Goal: Task Accomplishment & Management: Use online tool/utility

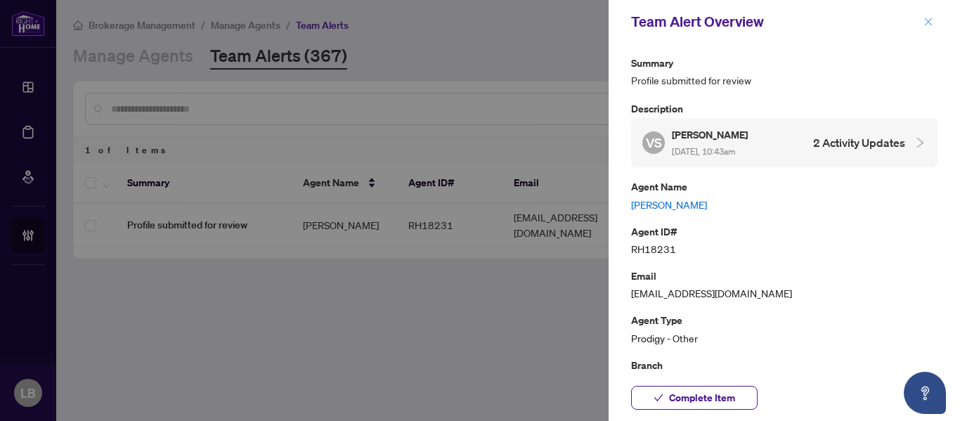
click at [929, 21] on icon "close" at bounding box center [929, 22] width 8 height 8
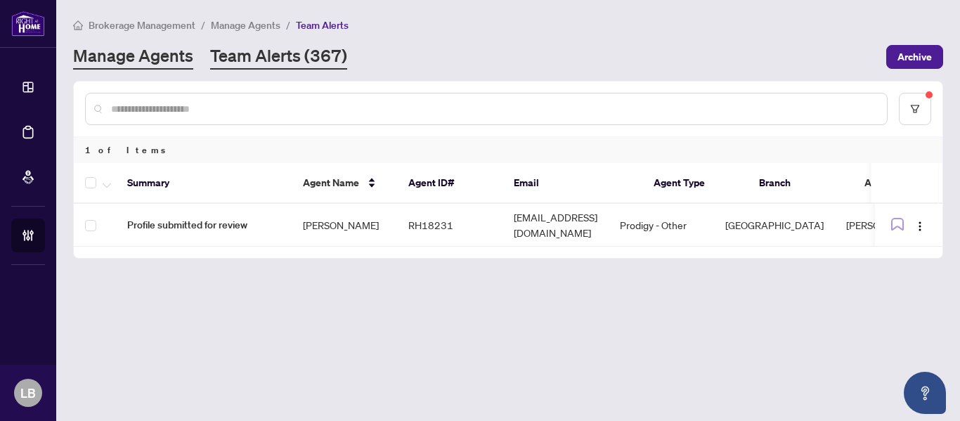
click at [165, 60] on link "Manage Agents" at bounding box center [133, 56] width 120 height 25
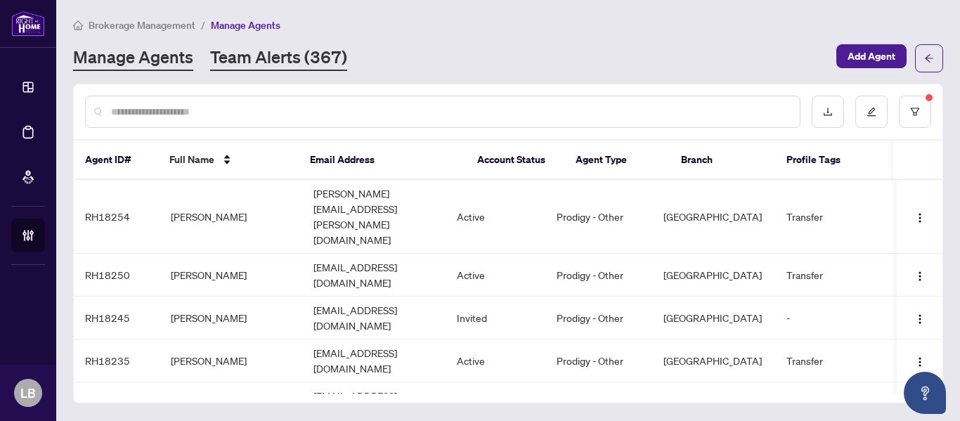
click at [275, 56] on link "Team Alerts (367)" at bounding box center [278, 58] width 137 height 25
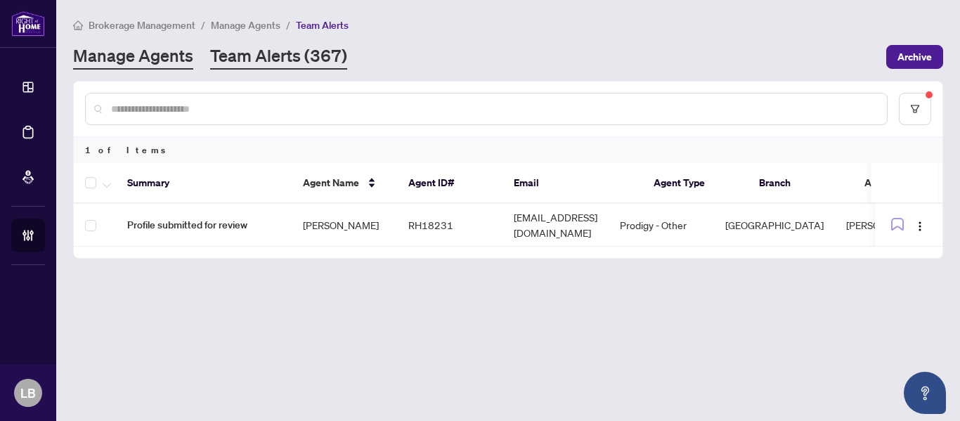
click at [151, 60] on link "Manage Agents" at bounding box center [133, 56] width 120 height 25
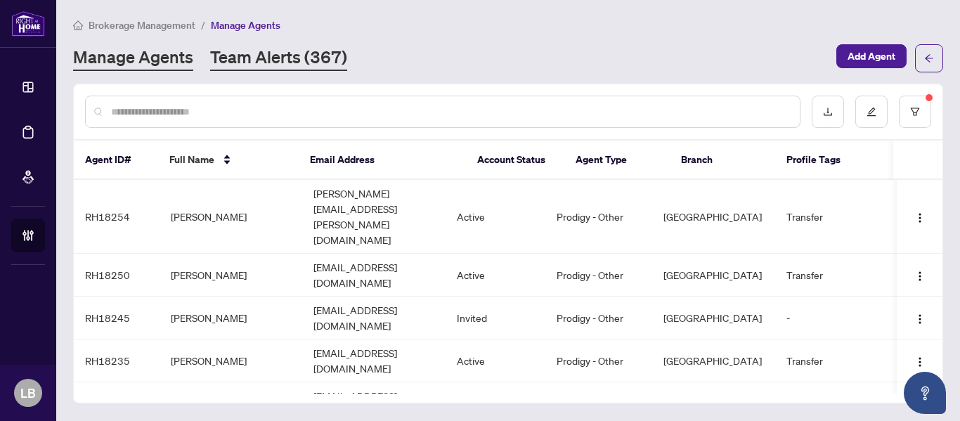
click at [267, 53] on link "Team Alerts (367)" at bounding box center [278, 58] width 137 height 25
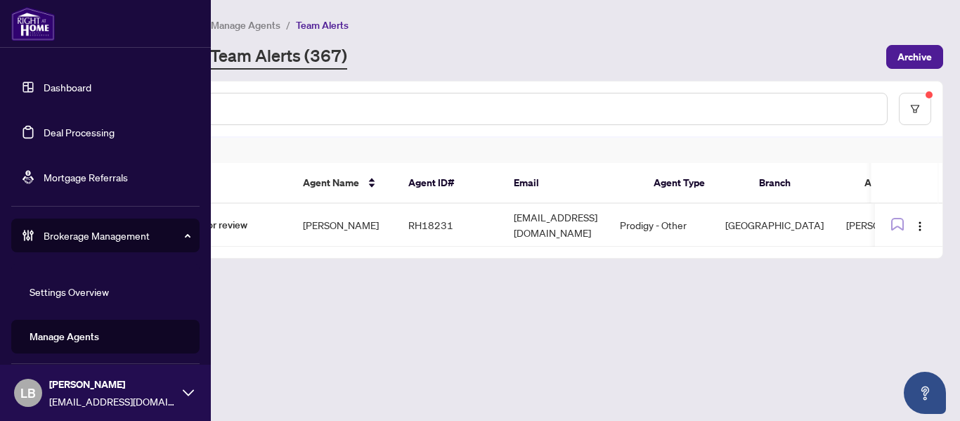
click at [44, 85] on link "Dashboard" at bounding box center [68, 87] width 48 height 13
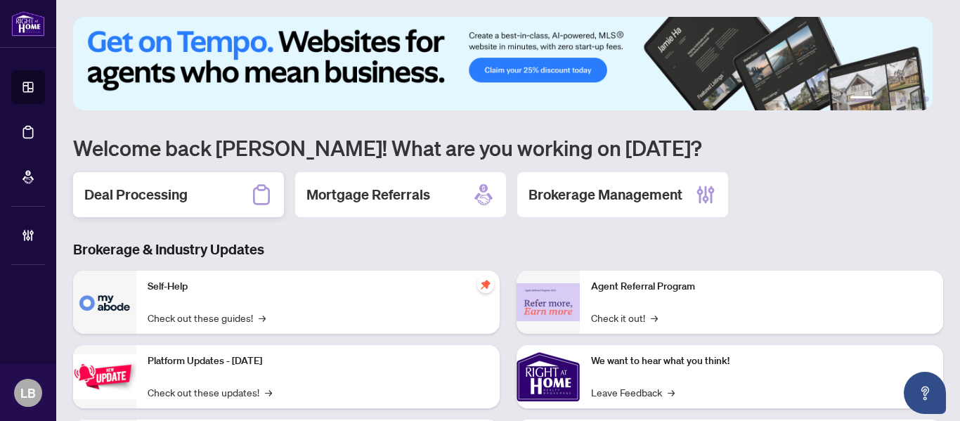
click at [184, 174] on div "Deal Processing" at bounding box center [178, 194] width 211 height 45
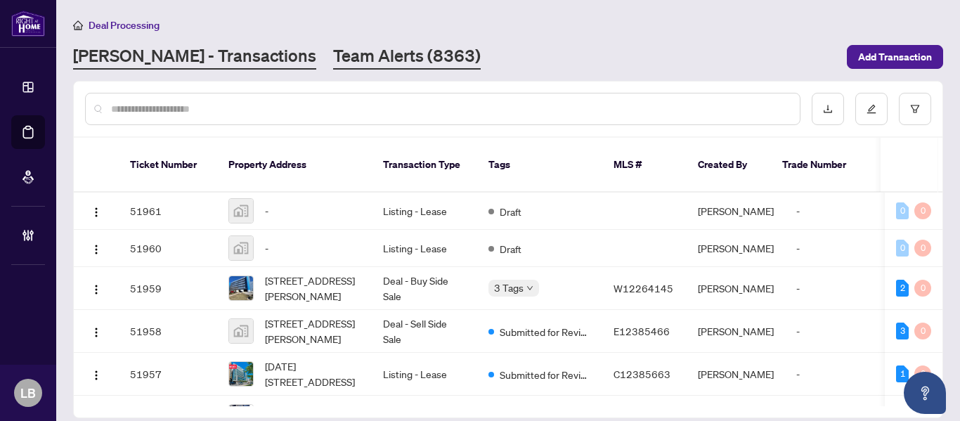
click at [351, 48] on link "Team Alerts (8363)" at bounding box center [407, 56] width 148 height 25
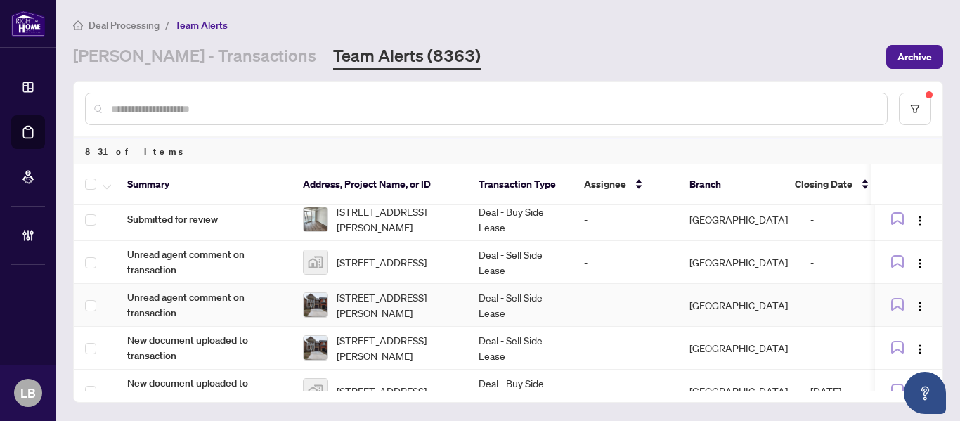
scroll to position [676, 0]
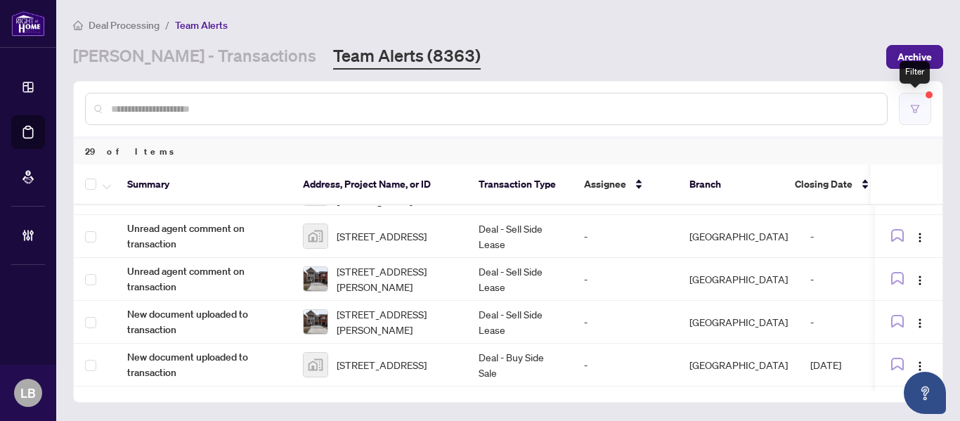
click at [930, 110] on button "button" at bounding box center [915, 109] width 32 height 32
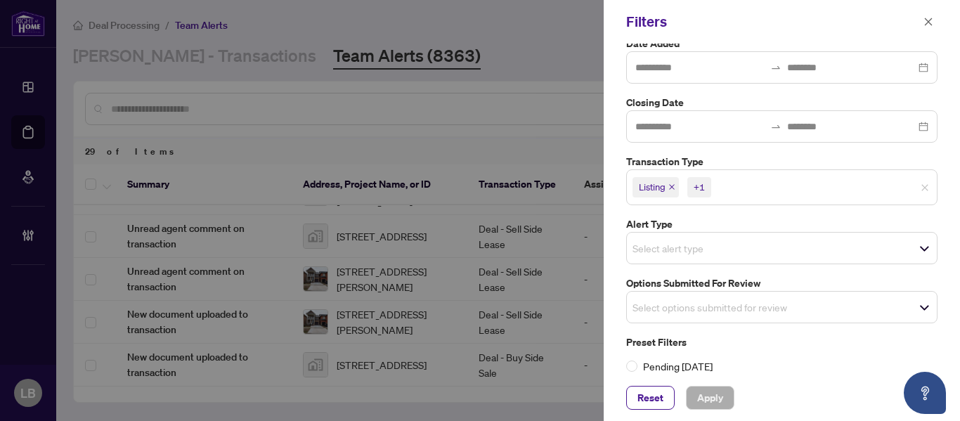
scroll to position [201, 0]
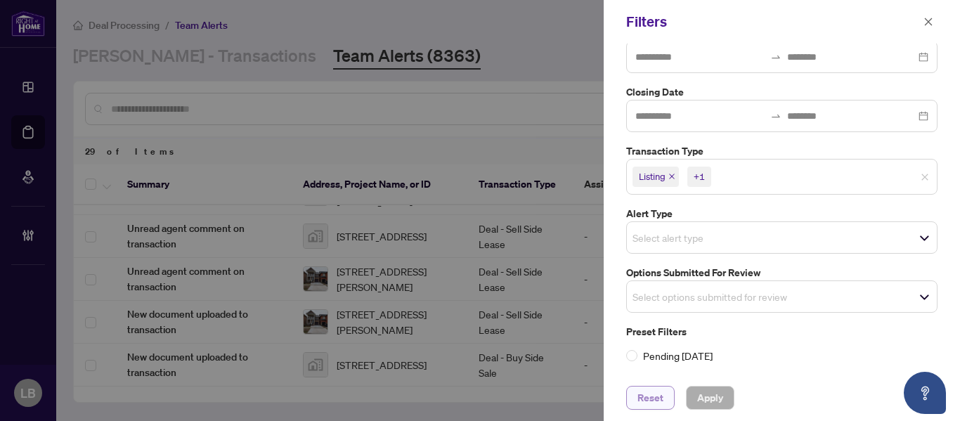
click at [663, 397] on button "Reset" at bounding box center [650, 398] width 48 height 24
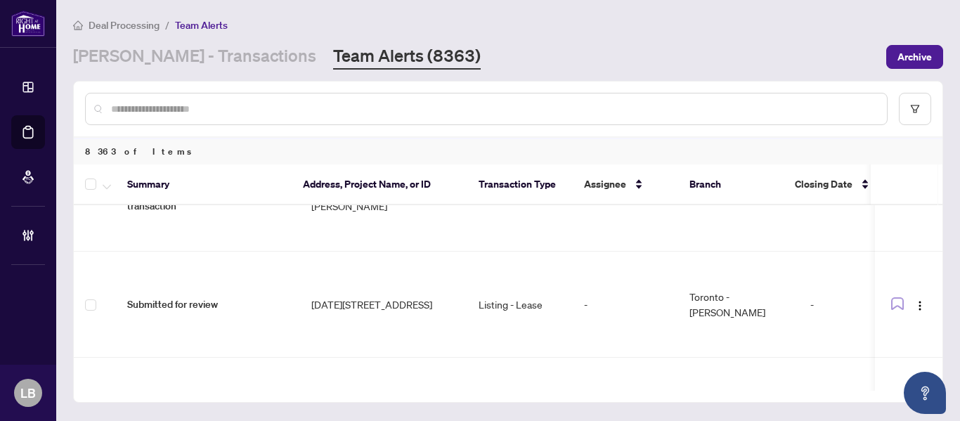
scroll to position [0, 0]
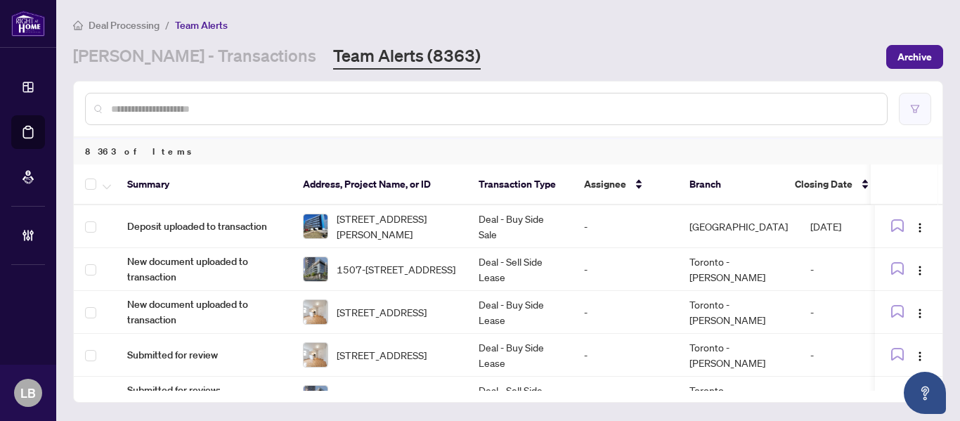
click at [909, 107] on button "button" at bounding box center [915, 109] width 32 height 32
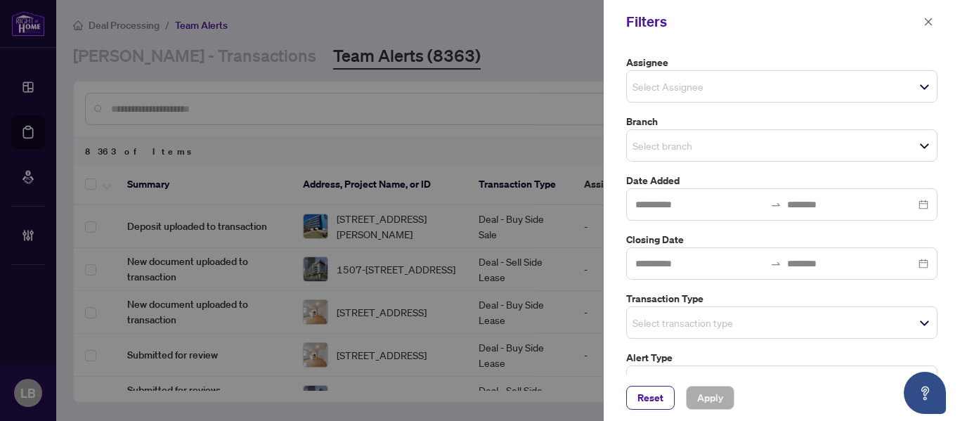
scroll to position [1, 0]
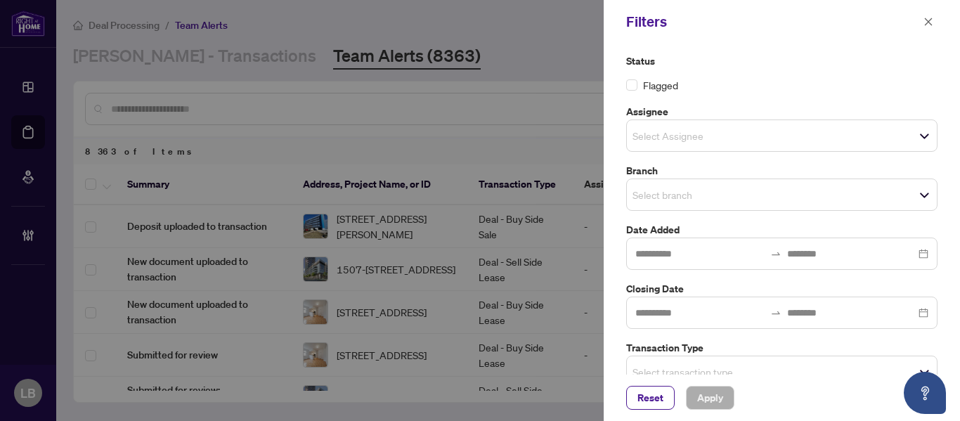
click at [648, 190] on div "Select branch" at bounding box center [781, 194] width 311 height 32
click at [648, 190] on input "search" at bounding box center [681, 194] width 98 height 17
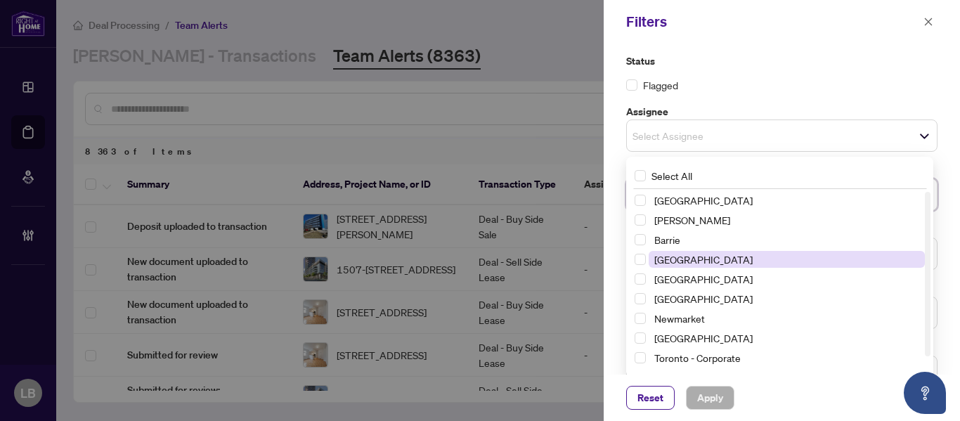
click at [672, 263] on span "[GEOGRAPHIC_DATA]" at bounding box center [703, 259] width 98 height 13
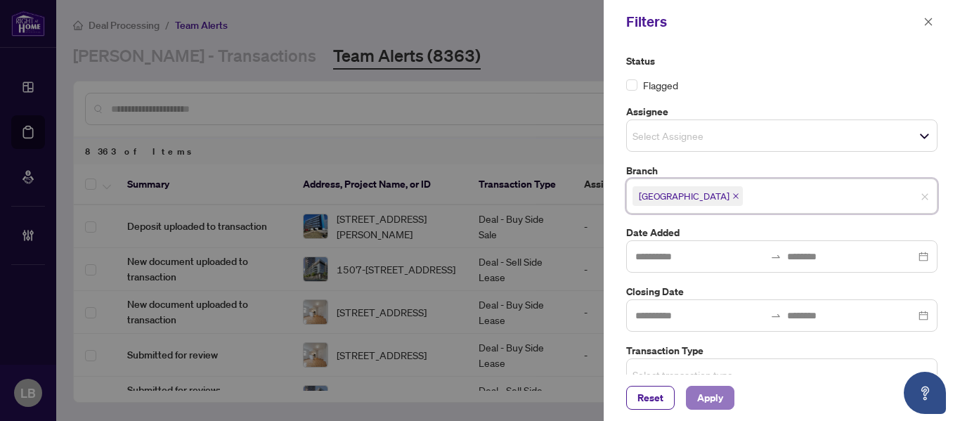
click at [702, 400] on span "Apply" at bounding box center [710, 397] width 26 height 22
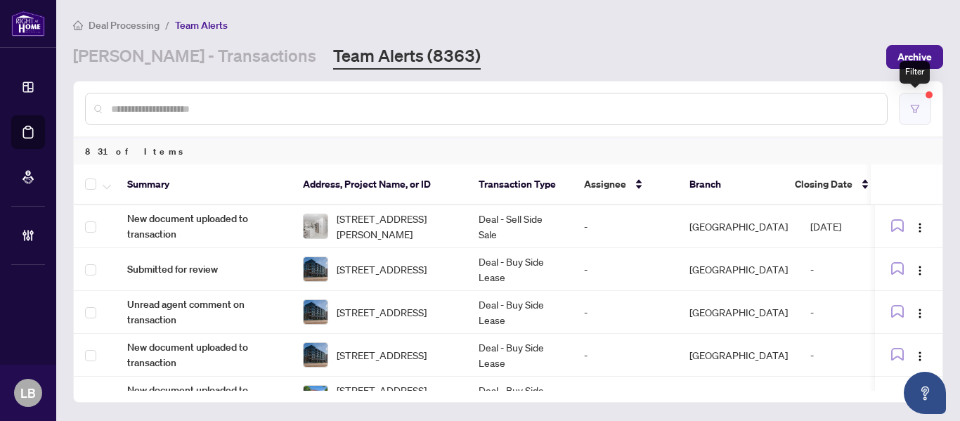
click at [913, 114] on button "button" at bounding box center [915, 109] width 32 height 32
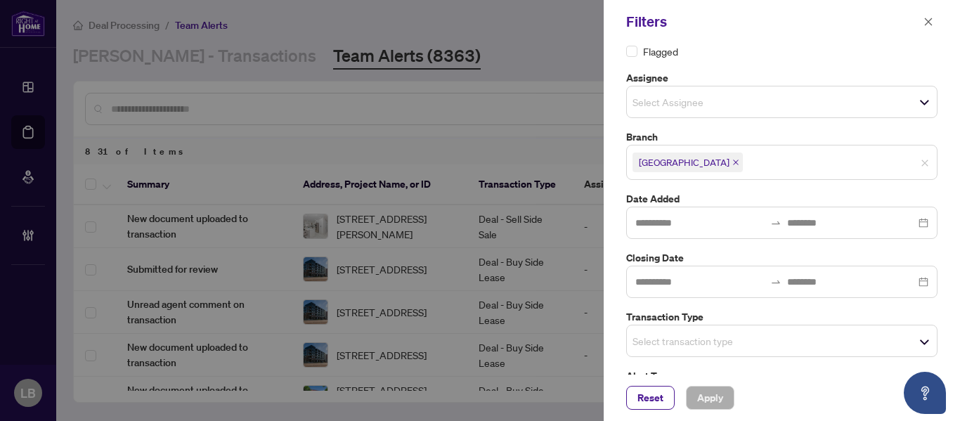
scroll to position [124, 0]
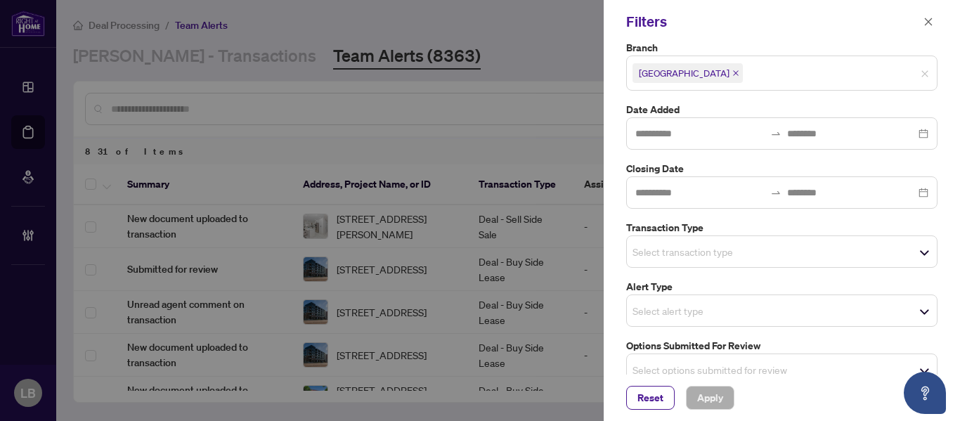
click at [658, 249] on input "search" at bounding box center [681, 251] width 98 height 17
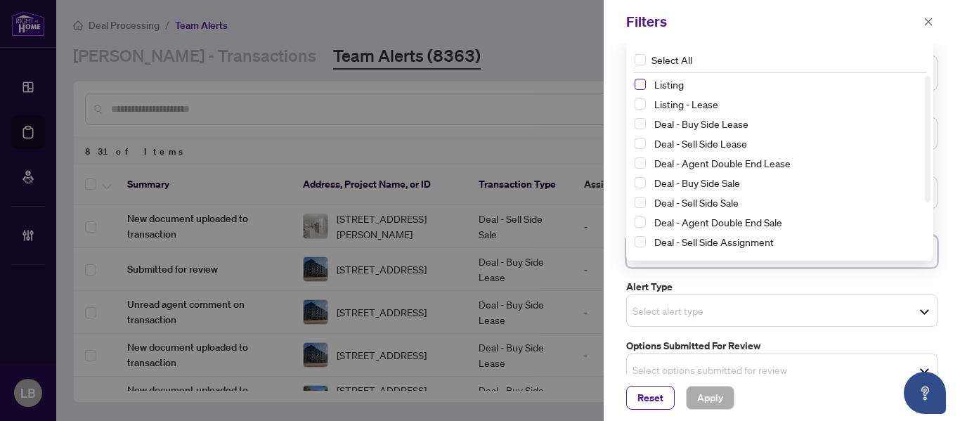
click at [639, 86] on span "Select Listing" at bounding box center [639, 84] width 11 height 11
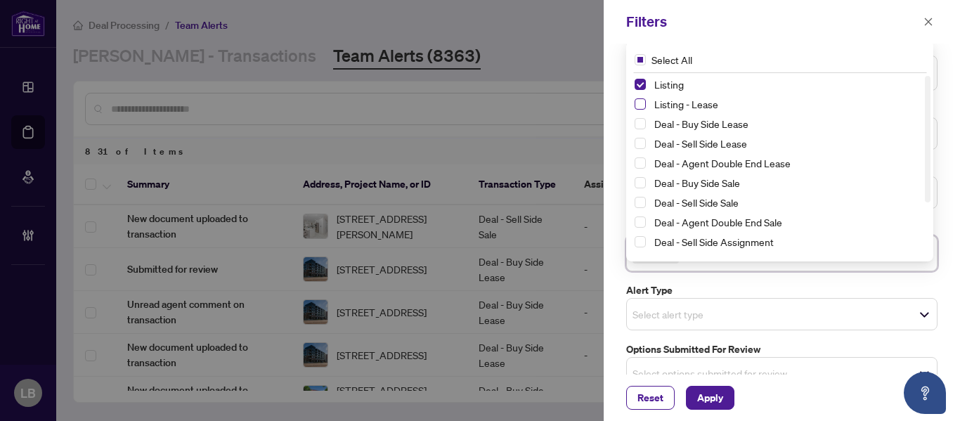
click at [637, 102] on span "Select Listing - Lease" at bounding box center [639, 103] width 11 height 11
click at [722, 396] on span "Apply" at bounding box center [710, 397] width 26 height 22
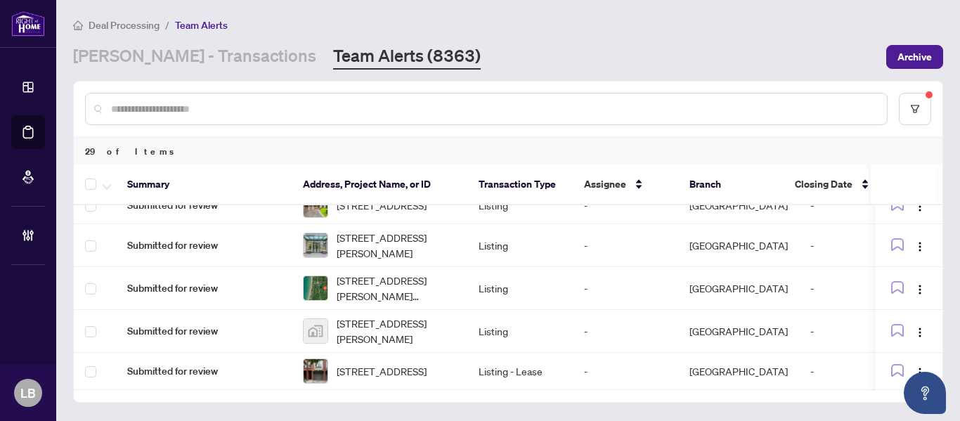
scroll to position [0, 0]
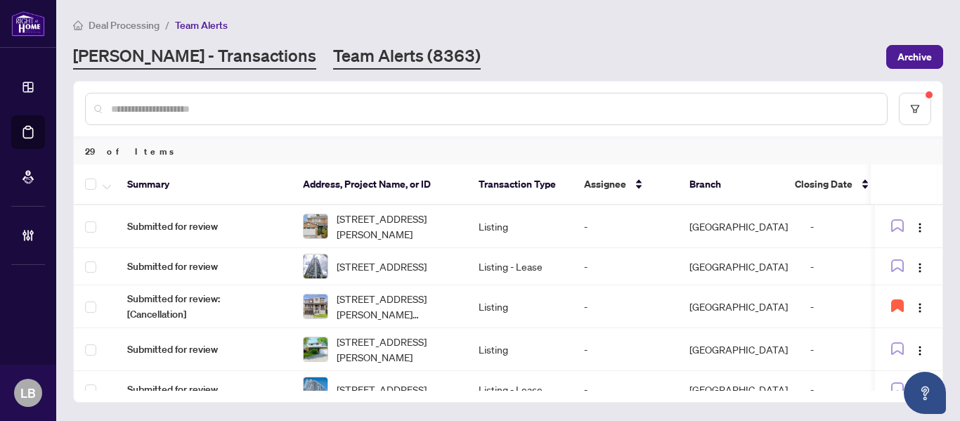
click at [200, 62] on link "RAHR - Transactions" at bounding box center [194, 56] width 243 height 25
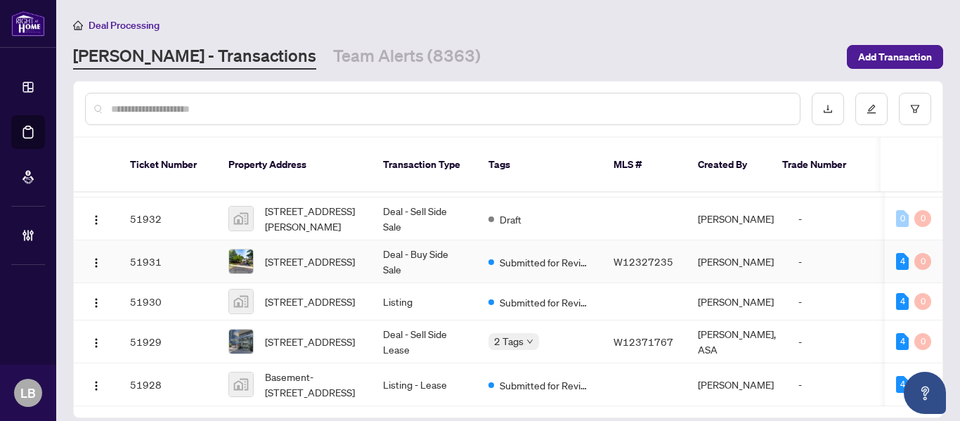
scroll to position [1154, 0]
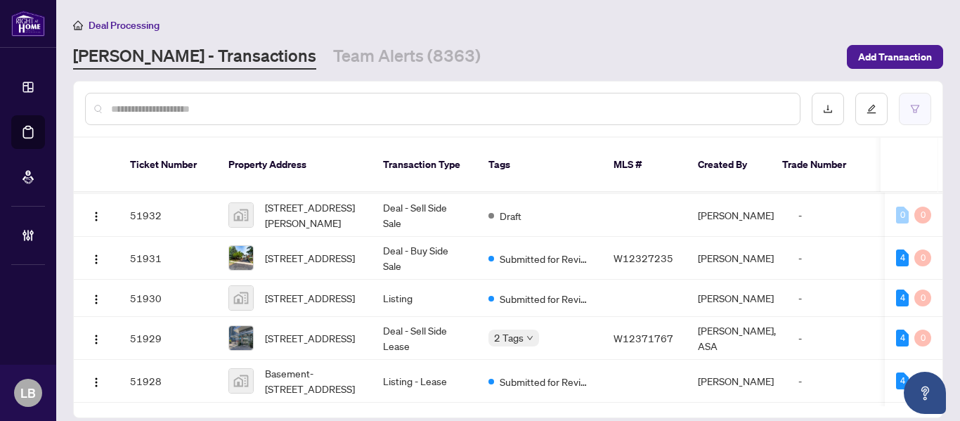
click at [920, 115] on button "button" at bounding box center [915, 109] width 32 height 32
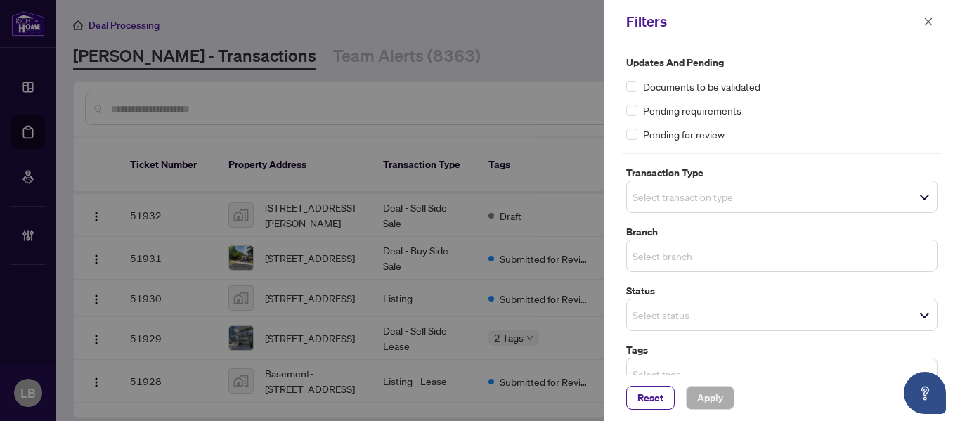
click at [656, 249] on div "Select branch Select All Richmond Hill Vaughan Barrie Burlington Durham Mississ…" at bounding box center [781, 256] width 311 height 32
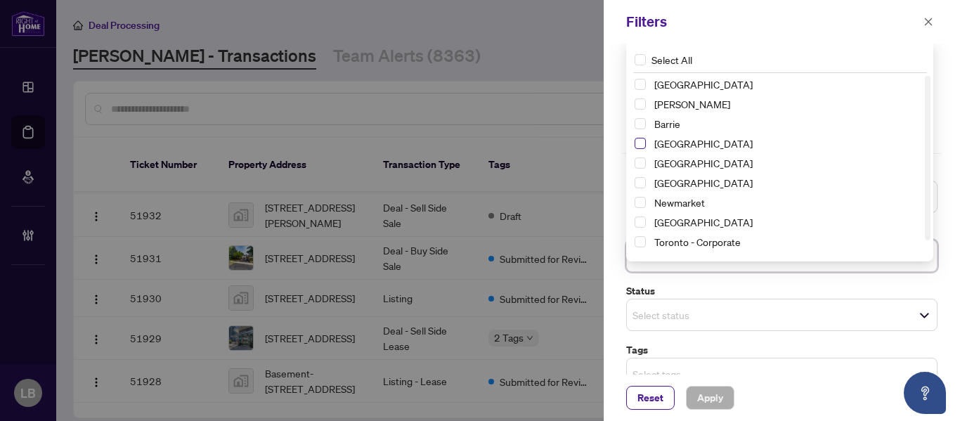
click at [644, 138] on span "Select Burlington" at bounding box center [639, 143] width 11 height 11
click at [708, 392] on span "Apply" at bounding box center [710, 397] width 26 height 22
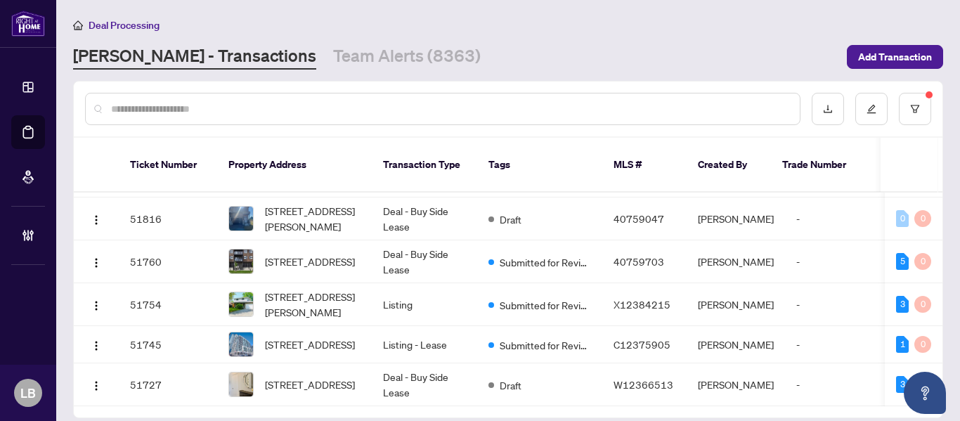
scroll to position [0, 0]
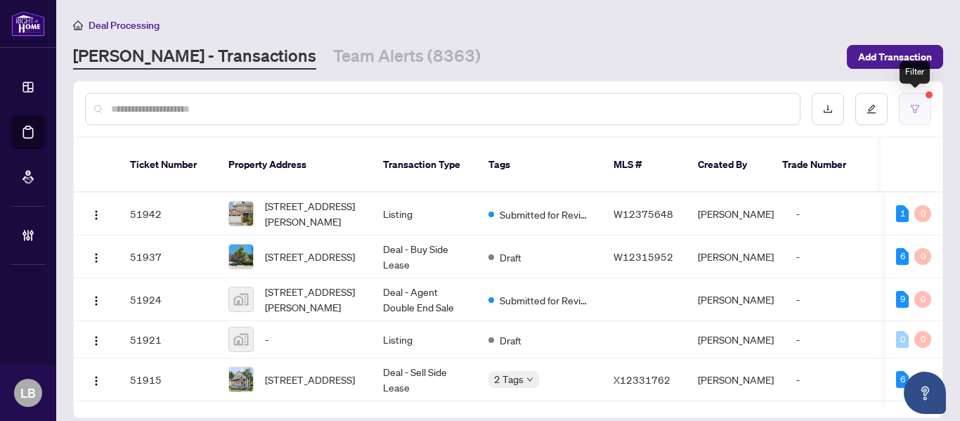
click at [919, 104] on icon "filter" at bounding box center [915, 109] width 10 height 10
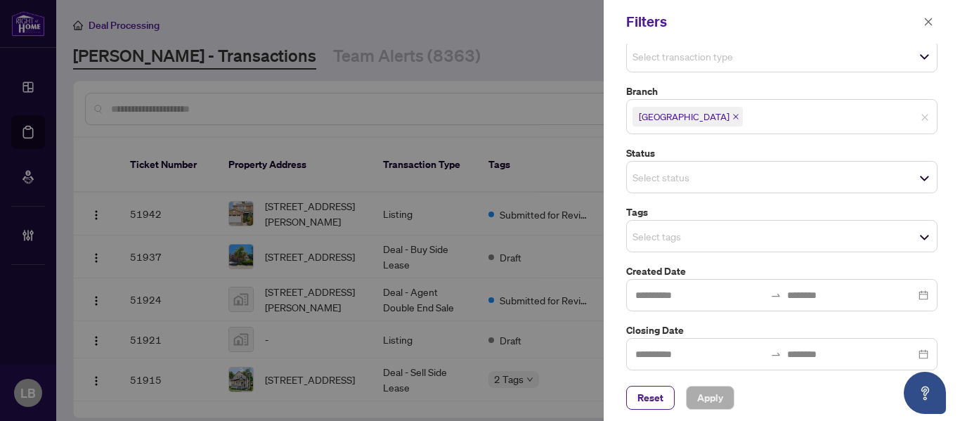
scroll to position [148, 0]
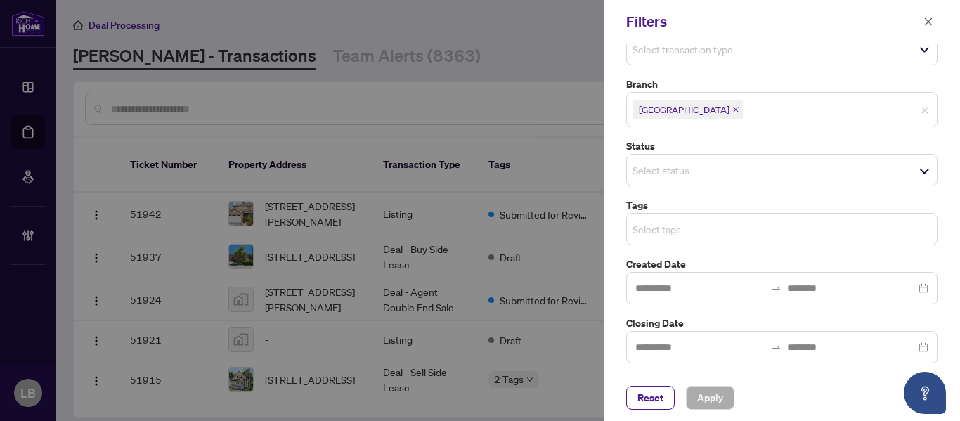
click at [648, 227] on div "Select tags Select All 1 Draft Approved Submitted for Review Deposit Submitted …" at bounding box center [781, 229] width 311 height 32
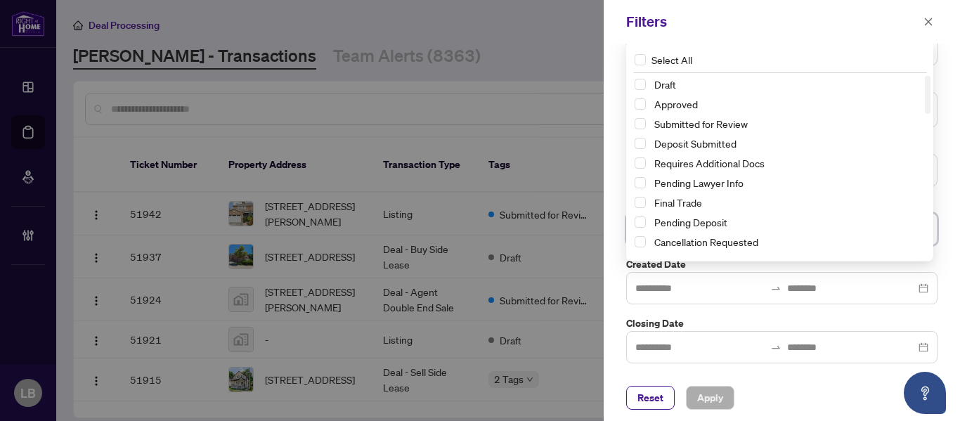
click at [751, 35] on div "Filters" at bounding box center [782, 22] width 356 height 44
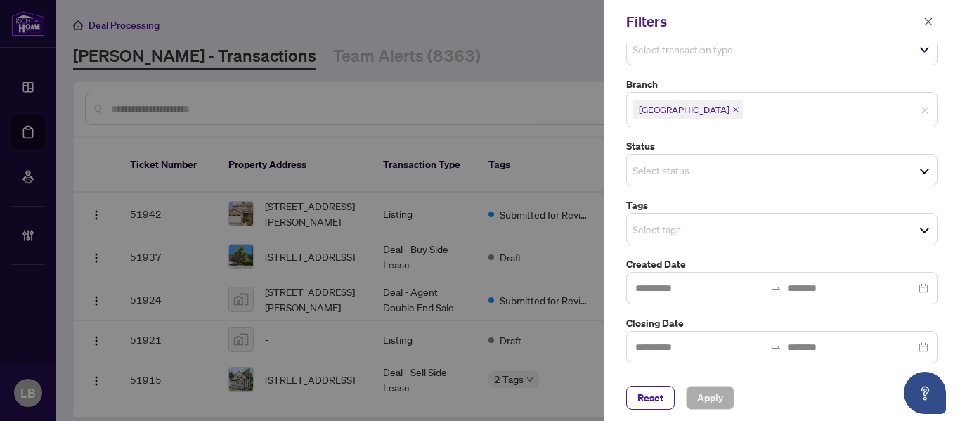
click at [660, 162] on div "Select status" at bounding box center [781, 170] width 311 height 32
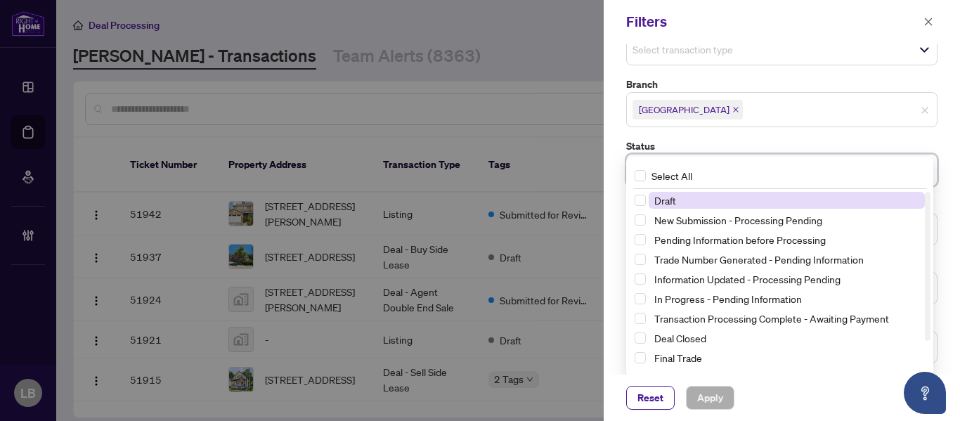
click at [658, 142] on label "Status" at bounding box center [781, 145] width 311 height 15
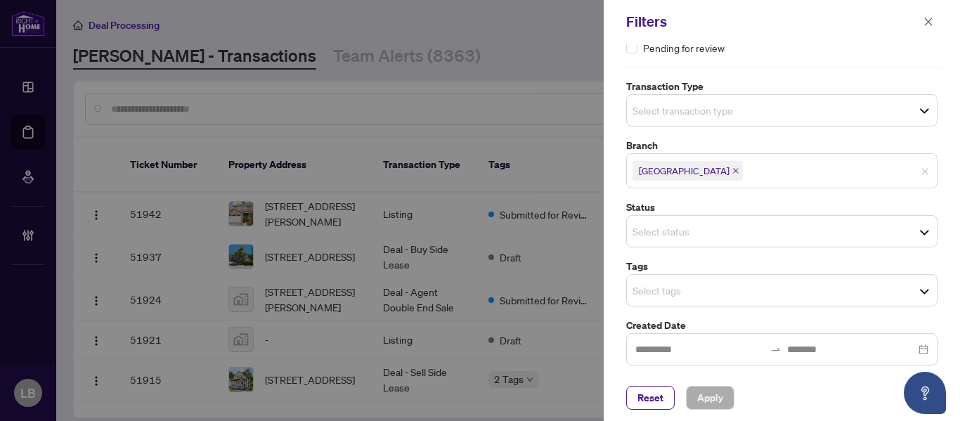
scroll to position [88, 0]
click at [659, 216] on div "Select status" at bounding box center [781, 230] width 311 height 32
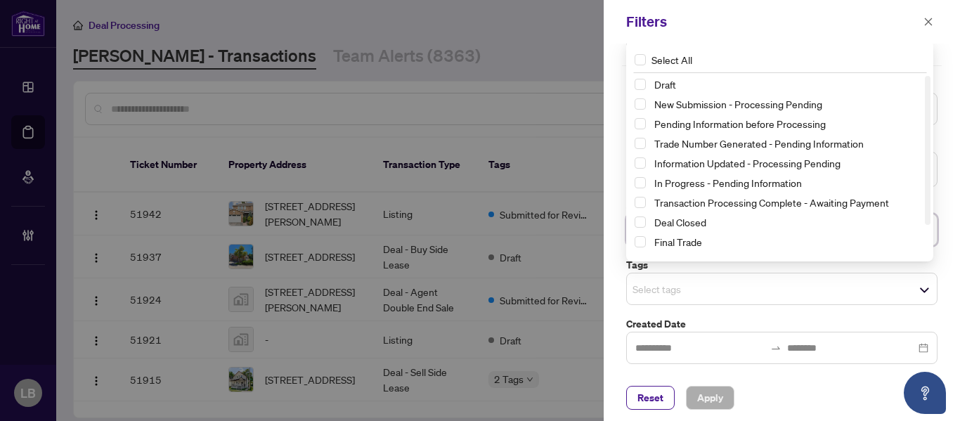
click at [658, 292] on input "search" at bounding box center [681, 288] width 98 height 17
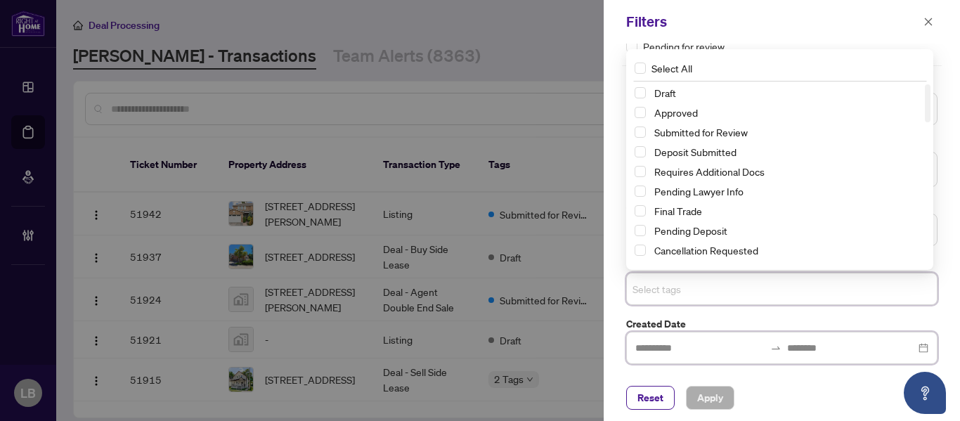
click at [669, 343] on input at bounding box center [699, 347] width 129 height 15
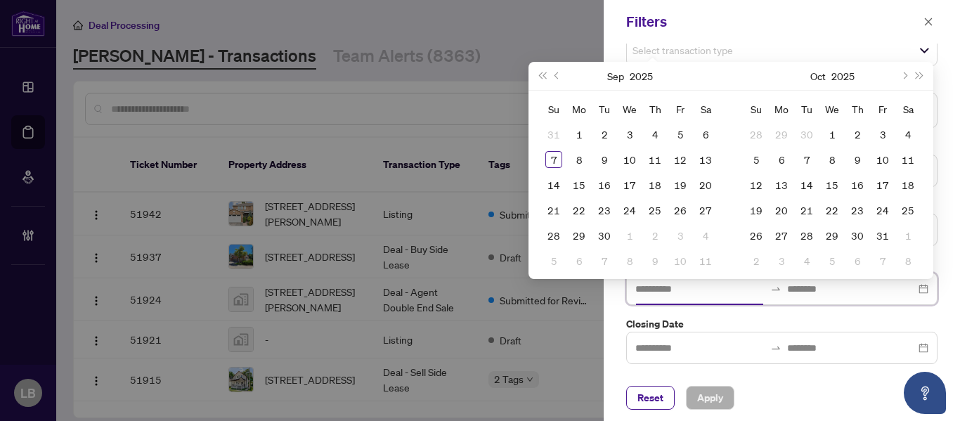
scroll to position [148, 0]
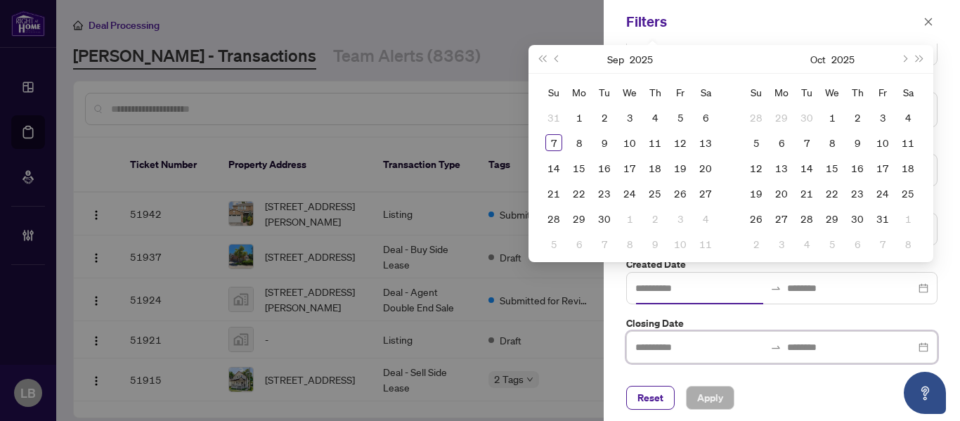
click at [663, 346] on input at bounding box center [699, 346] width 129 height 15
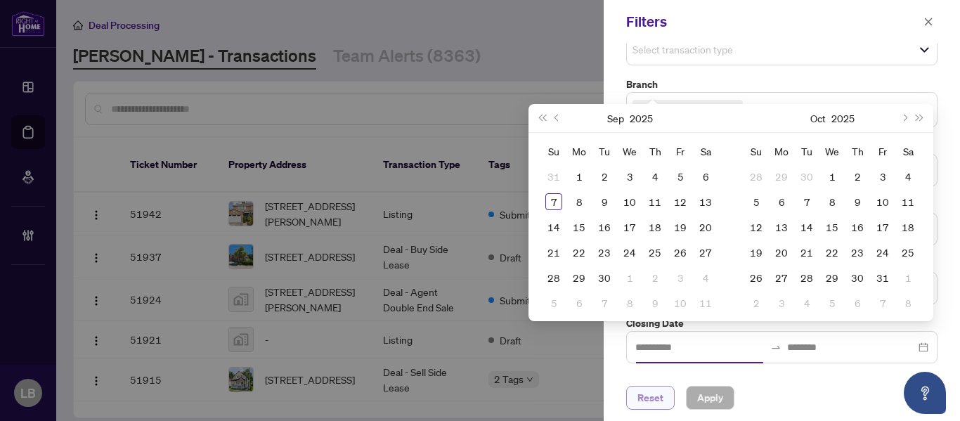
click at [653, 397] on span "Reset" at bounding box center [650, 397] width 26 height 22
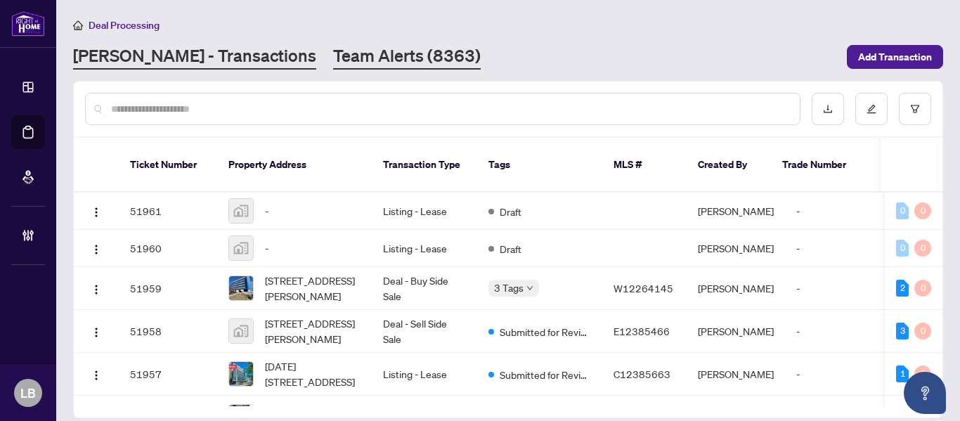
click at [333, 60] on link "Team Alerts (8363)" at bounding box center [407, 56] width 148 height 25
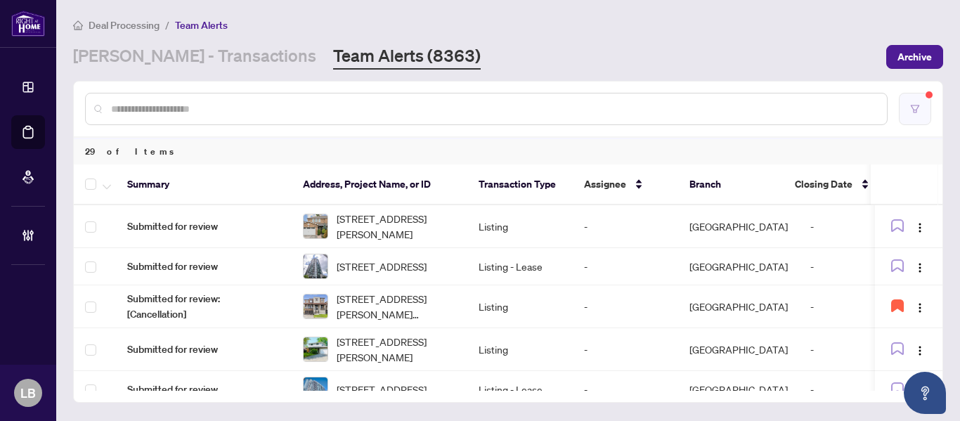
click at [927, 107] on button "button" at bounding box center [915, 109] width 32 height 32
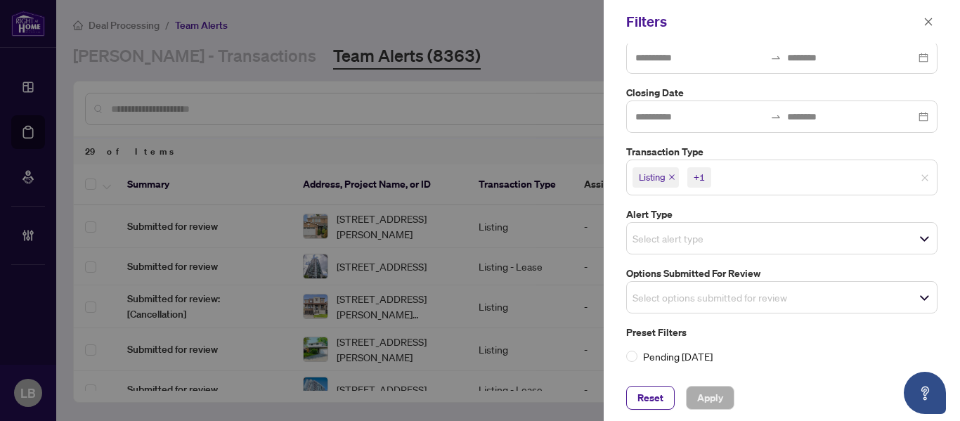
scroll to position [201, 0]
click at [920, 183] on div "Listing +1" at bounding box center [781, 176] width 311 height 35
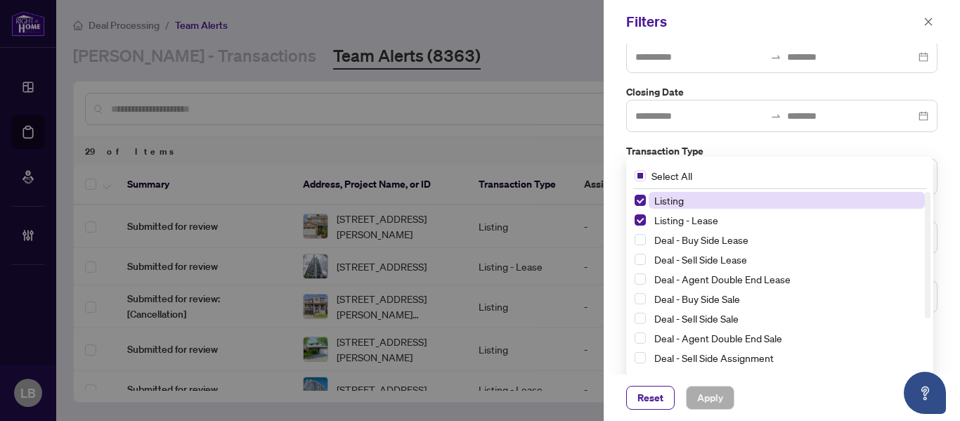
click at [915, 174] on div "Select All" at bounding box center [779, 175] width 301 height 27
click at [898, 174] on div "Select All" at bounding box center [779, 175] width 301 height 27
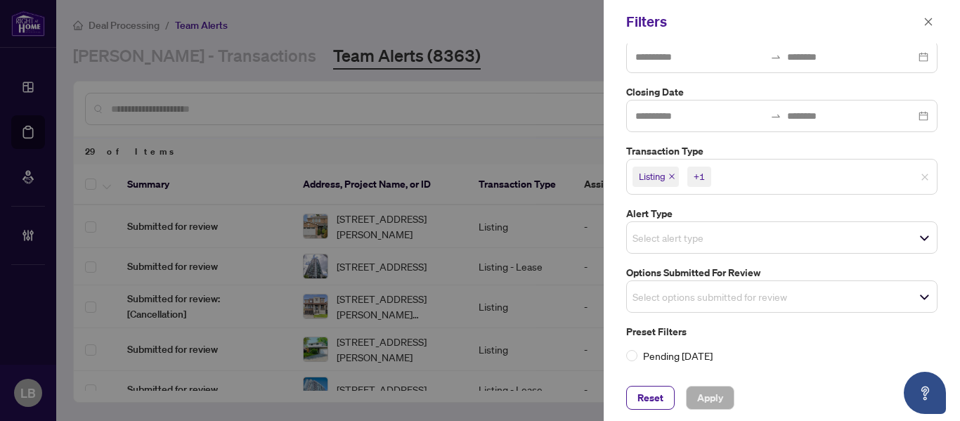
click at [918, 141] on div "Status Flagged Assignee Select Assignee Branch Burlington Date Added Closing Da…" at bounding box center [782, 108] width 320 height 509
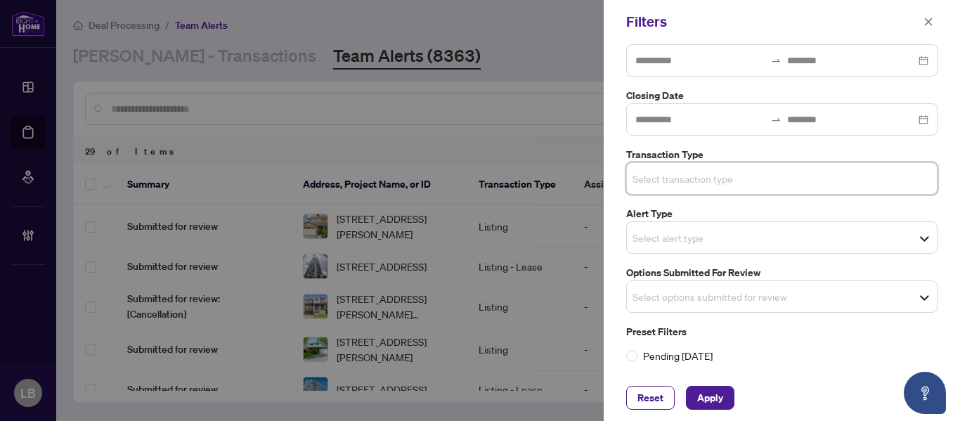
click at [666, 291] on input "search" at bounding box center [681, 296] width 98 height 17
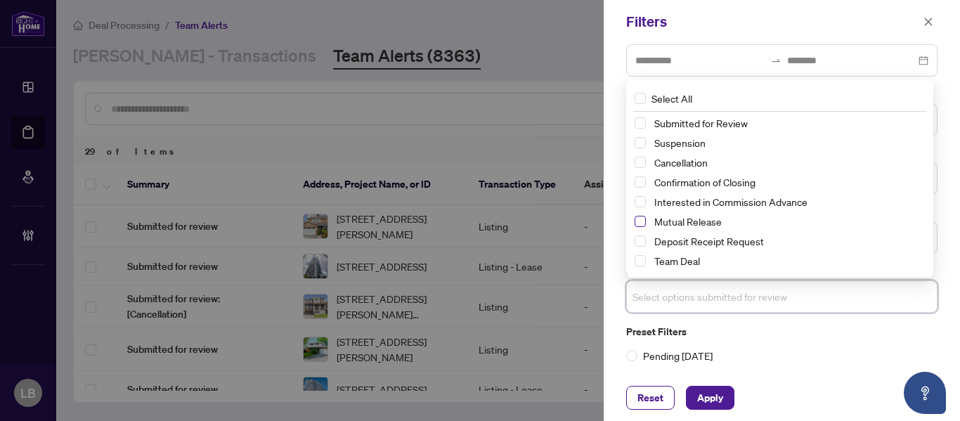
click at [641, 218] on span "Select Mutual Release" at bounding box center [639, 221] width 11 height 11
click at [645, 162] on span "Select Cancellation" at bounding box center [639, 162] width 11 height 11
click at [638, 142] on span "Select Suspension" at bounding box center [639, 143] width 11 height 11
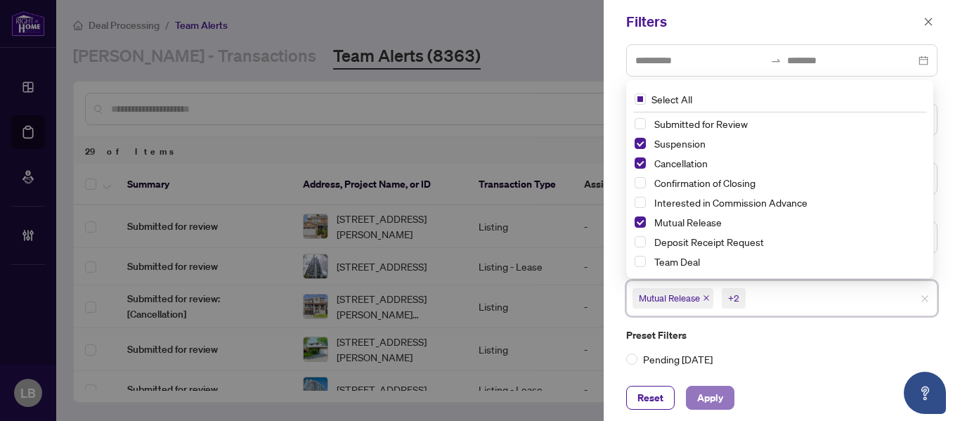
click at [707, 388] on span "Apply" at bounding box center [710, 397] width 26 height 22
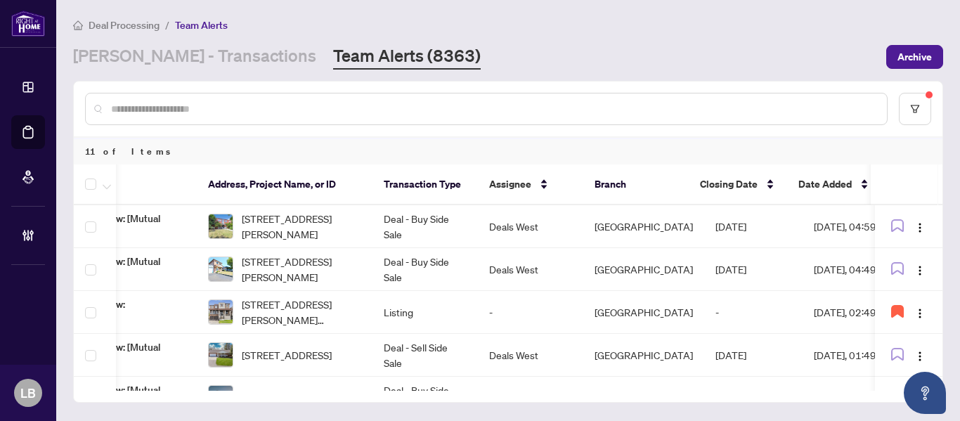
scroll to position [0, 0]
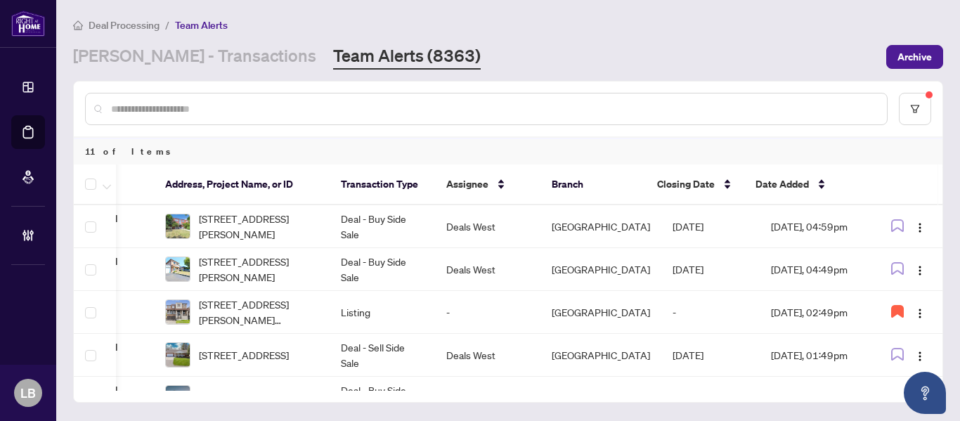
click at [762, 394] on div "Summary Address, Project Name, or ID Transaction Type Assignee Branch Closing D…" at bounding box center [508, 282] width 868 height 237
